Goal: Task Accomplishment & Management: Manage account settings

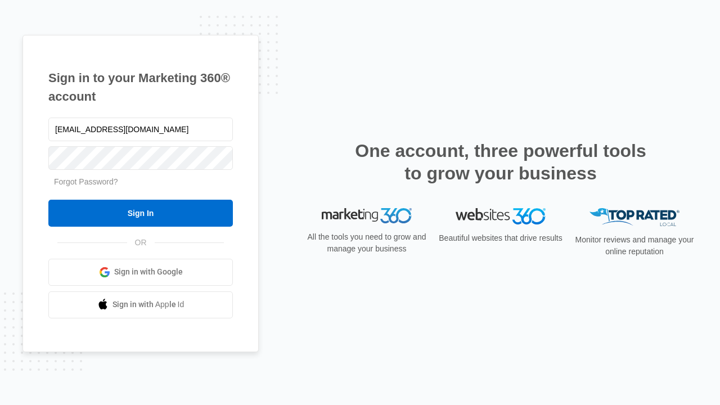
type input "[EMAIL_ADDRESS][DOMAIN_NAME]"
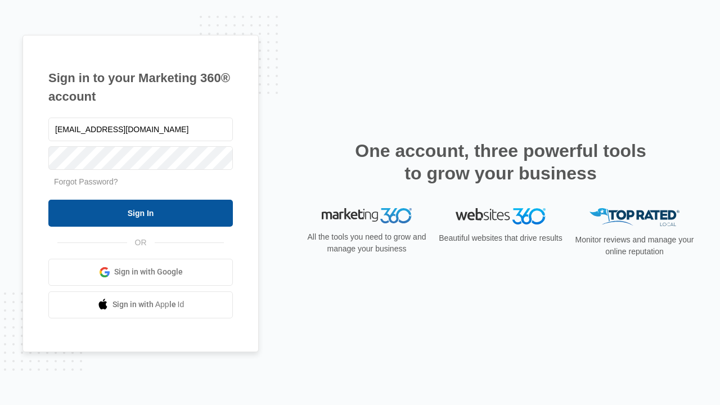
click at [141, 213] on input "Sign In" at bounding box center [140, 213] width 184 height 27
